Goal: Task Accomplishment & Management: Use online tool/utility

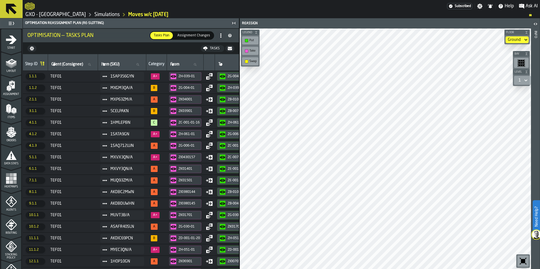
scroll to position [177, 0]
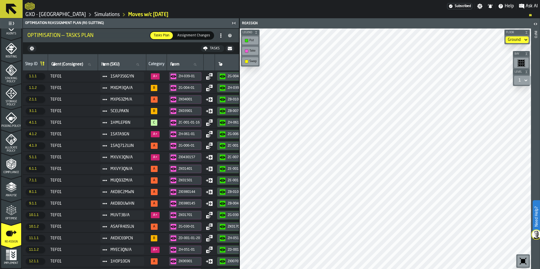
click at [14, 216] on icon "menu Optimise" at bounding box center [11, 210] width 11 height 11
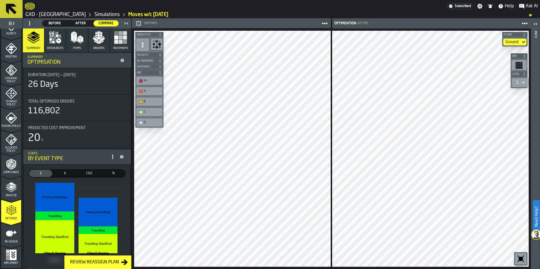
scroll to position [169, 0]
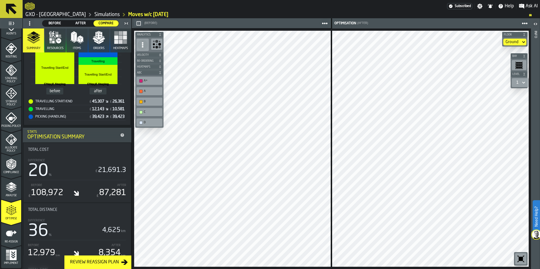
click at [96, 13] on link "Simulations" at bounding box center [106, 15] width 25 height 6
